Goal: Information Seeking & Learning: Stay updated

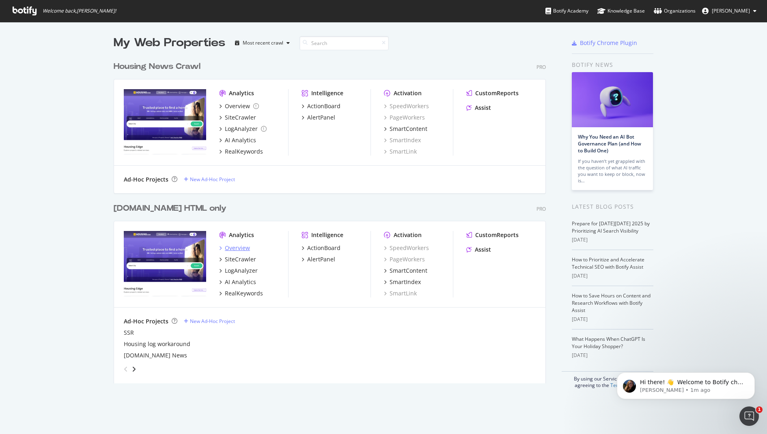
click at [240, 247] on div "Overview" at bounding box center [237, 248] width 25 height 8
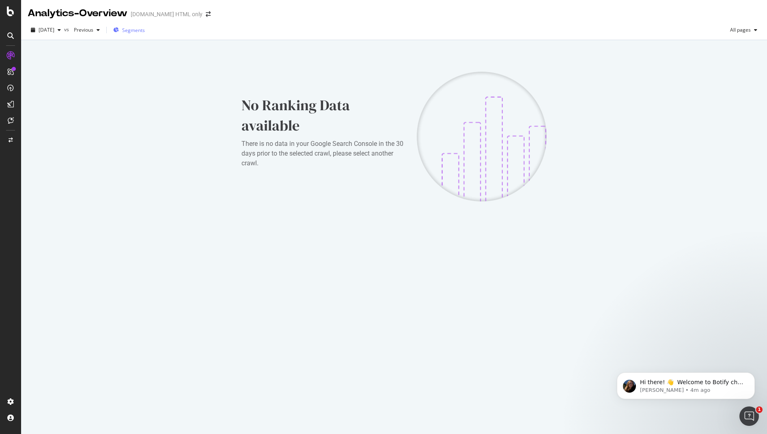
click at [145, 26] on div "Segments" at bounding box center [129, 30] width 32 height 12
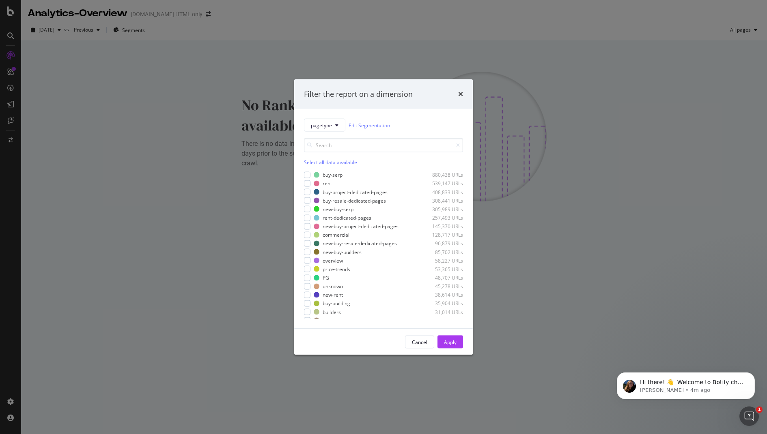
click at [460, 99] on div "times" at bounding box center [460, 94] width 5 height 11
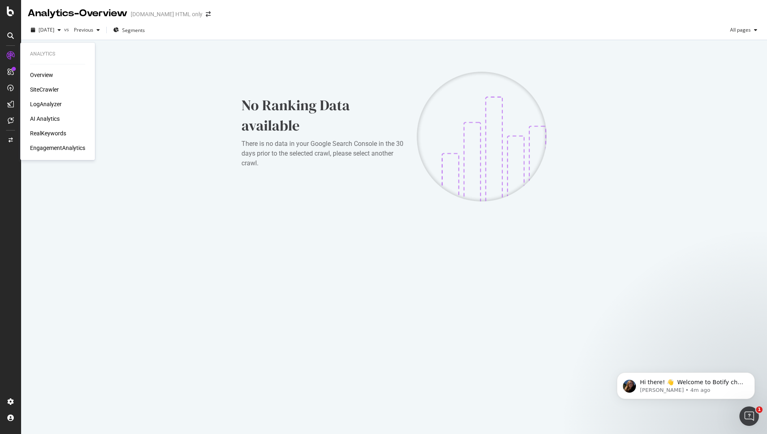
click at [45, 88] on div "SiteCrawler" at bounding box center [44, 90] width 29 height 8
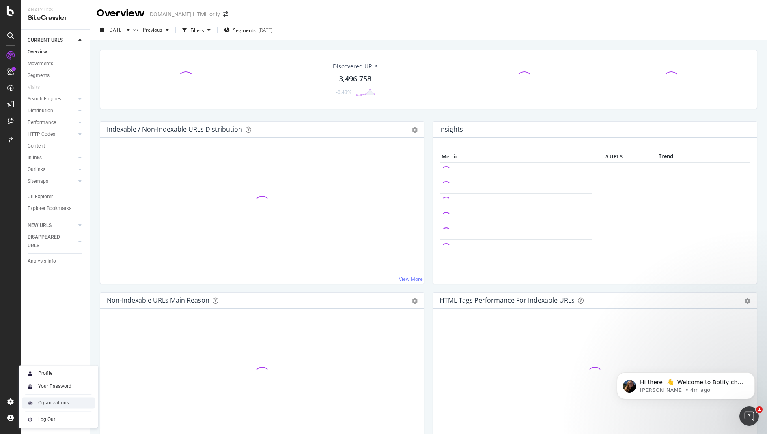
click at [54, 402] on div "Organizations" at bounding box center [53, 403] width 31 height 6
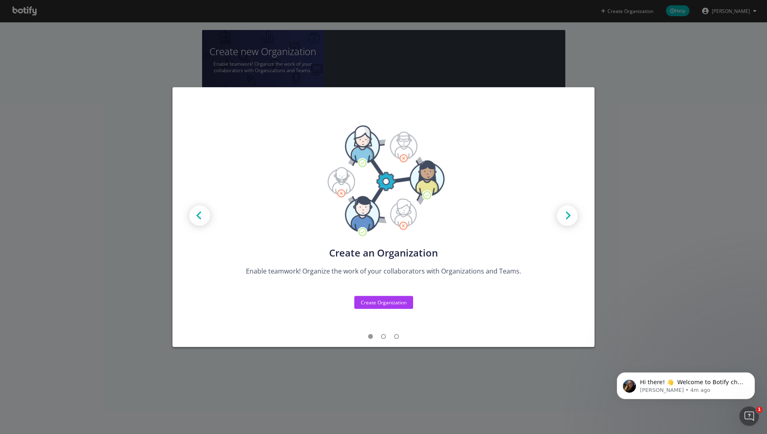
click at [647, 133] on div "Create new Projects for your Teams Create the exact model that matches your Org…" at bounding box center [383, 217] width 767 height 434
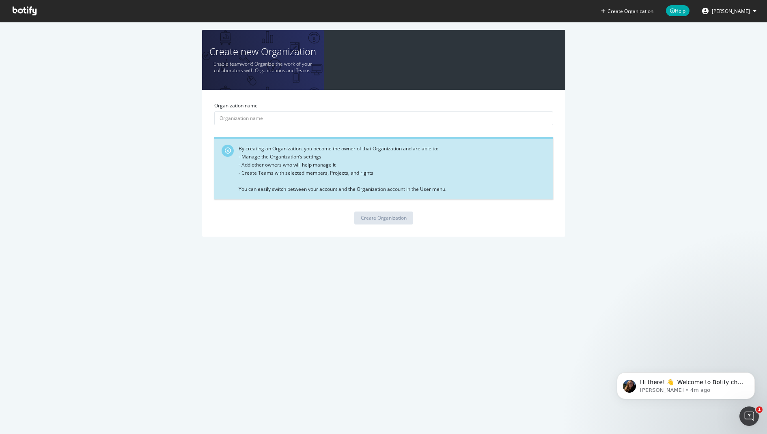
click at [738, 10] on span "[PERSON_NAME]" at bounding box center [731, 11] width 38 height 7
click at [745, 8] on span "[PERSON_NAME]" at bounding box center [731, 11] width 38 height 7
click at [19, 9] on icon at bounding box center [25, 10] width 24 height 9
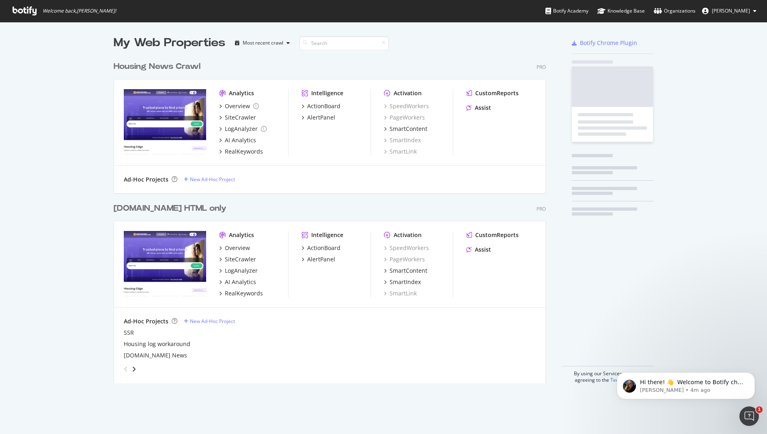
scroll to position [434, 767]
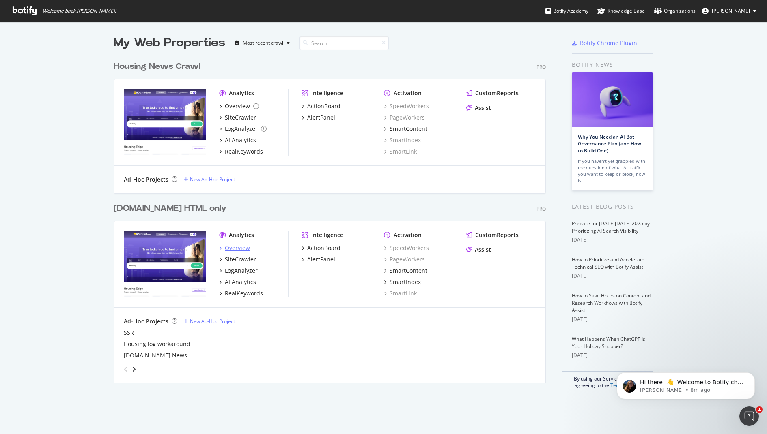
click at [242, 245] on div "Overview" at bounding box center [237, 248] width 25 height 8
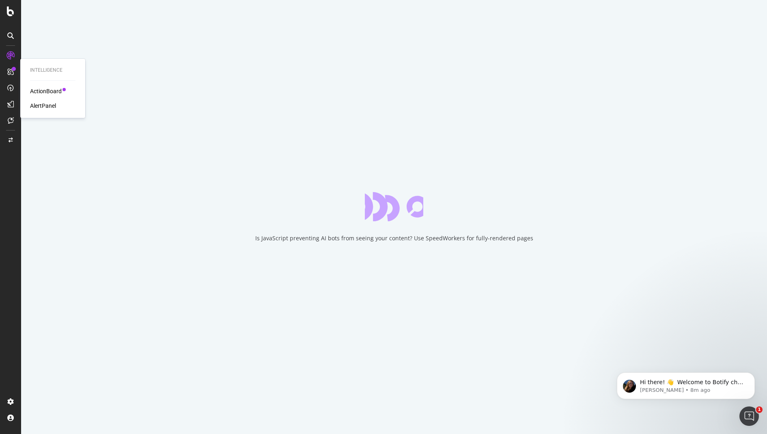
click at [41, 95] on div "ActionBoard AlertPanel" at bounding box center [52, 98] width 45 height 23
click at [43, 105] on div "AlertPanel" at bounding box center [43, 106] width 26 height 8
